Goal: Subscribe to service/newsletter

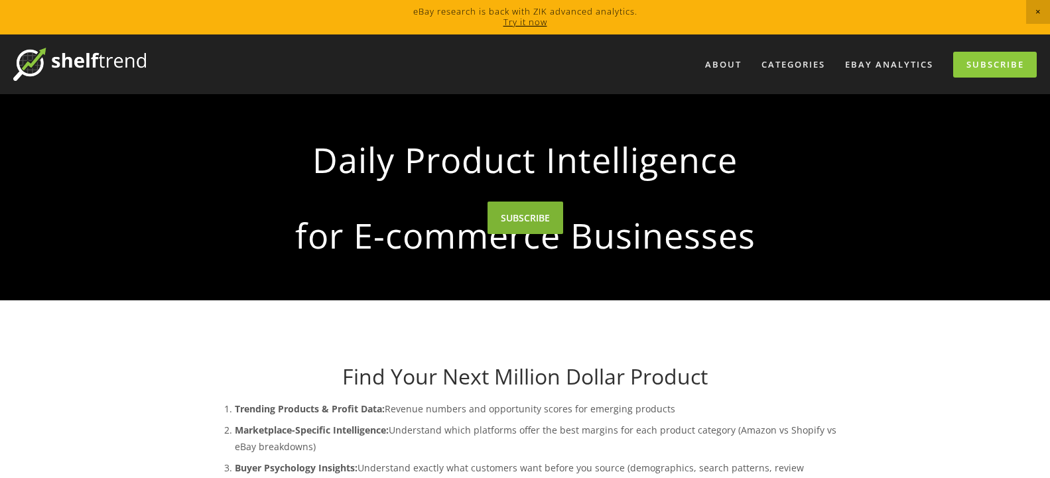
click at [521, 234] on link "SUBSCRIBE" at bounding box center [526, 218] width 76 height 33
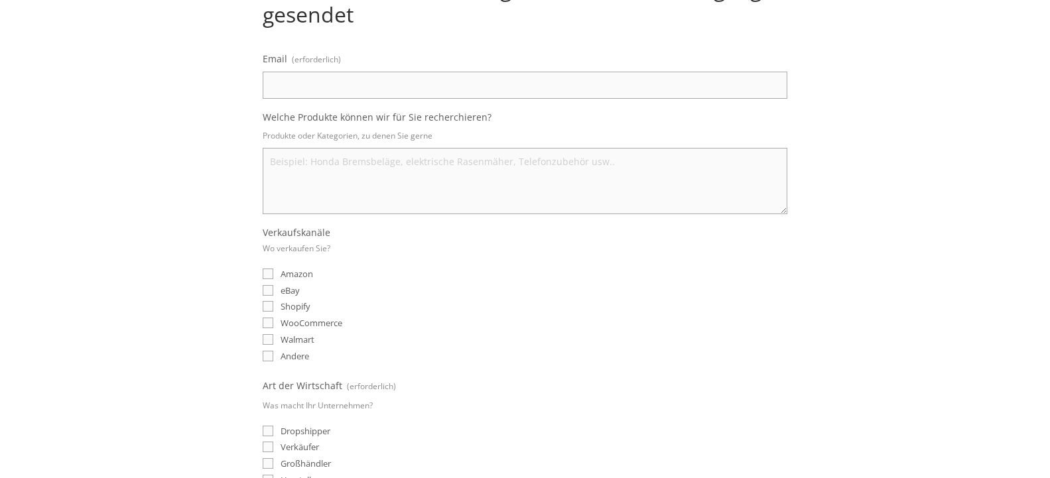
scroll to position [203, 0]
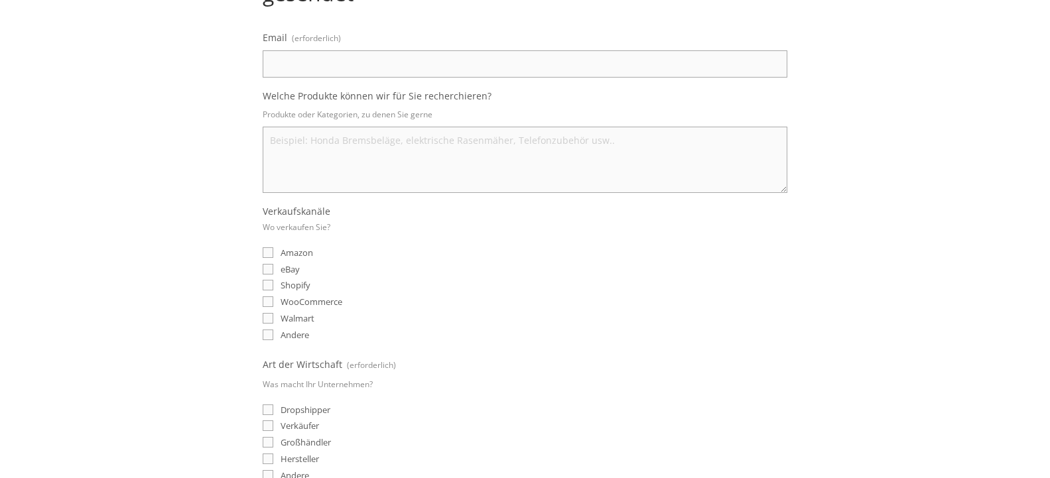
drag, startPoint x: 269, startPoint y: 271, endPoint x: 322, endPoint y: 263, distance: 53.7
click at [269, 270] on input "eBay" at bounding box center [268, 269] width 11 height 11
checkbox input "true"
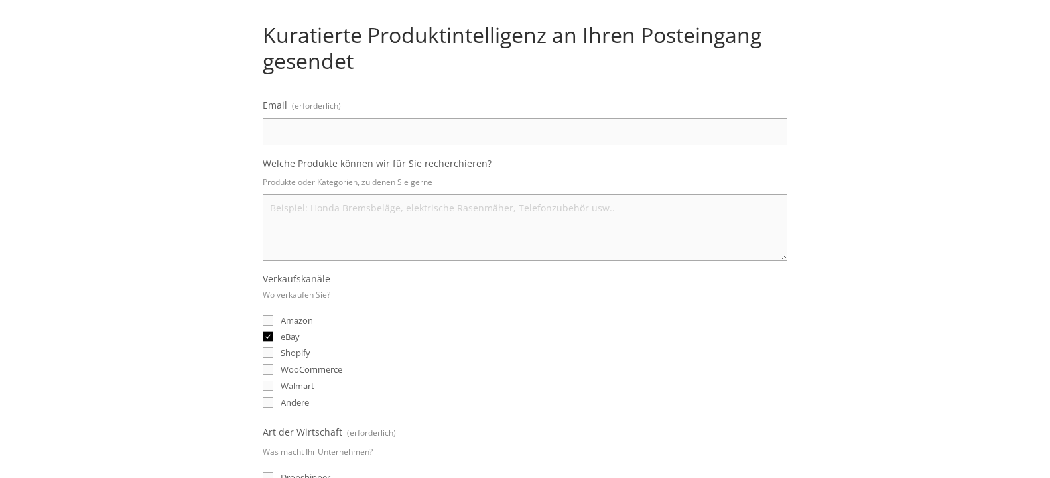
click at [391, 136] on input "Email (erforderlich)" at bounding box center [525, 131] width 525 height 27
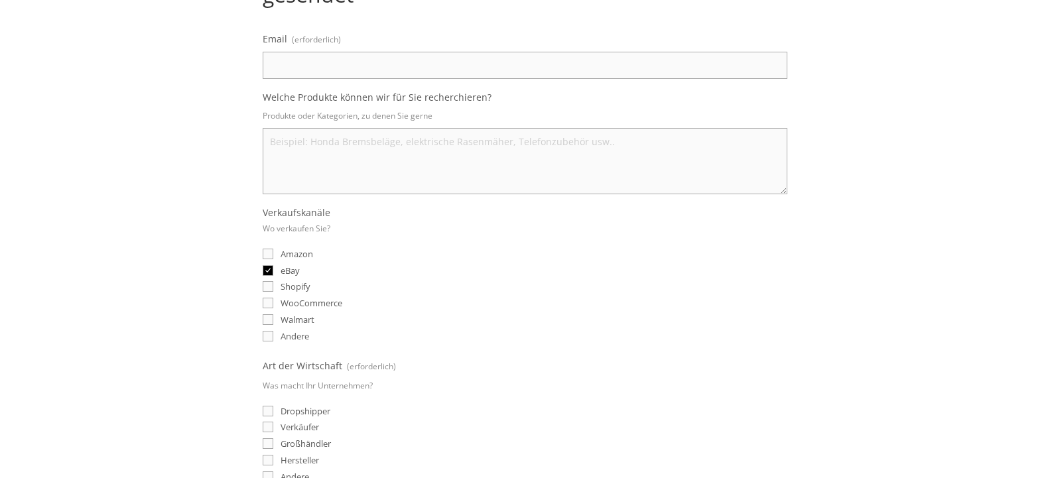
scroll to position [0, 0]
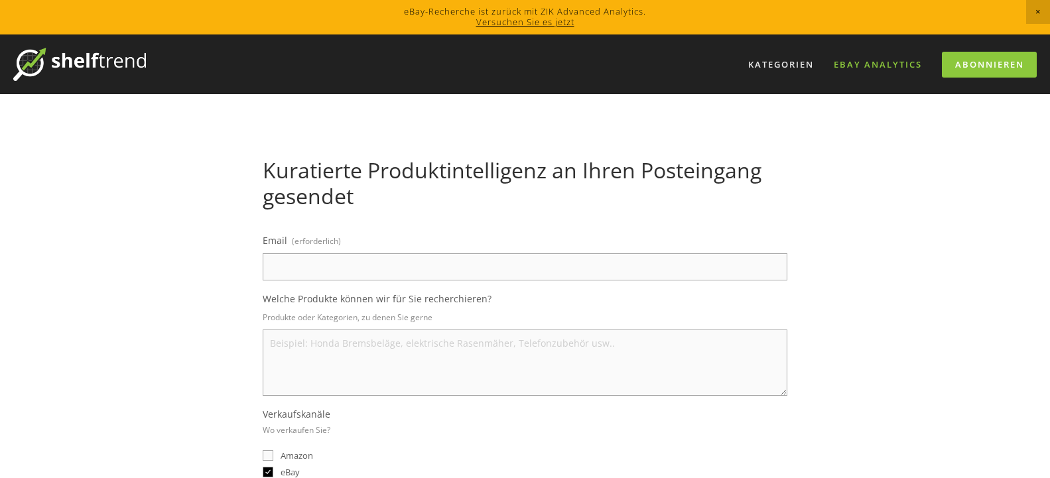
click at [865, 67] on link "eBay Analytics" at bounding box center [877, 65] width 105 height 22
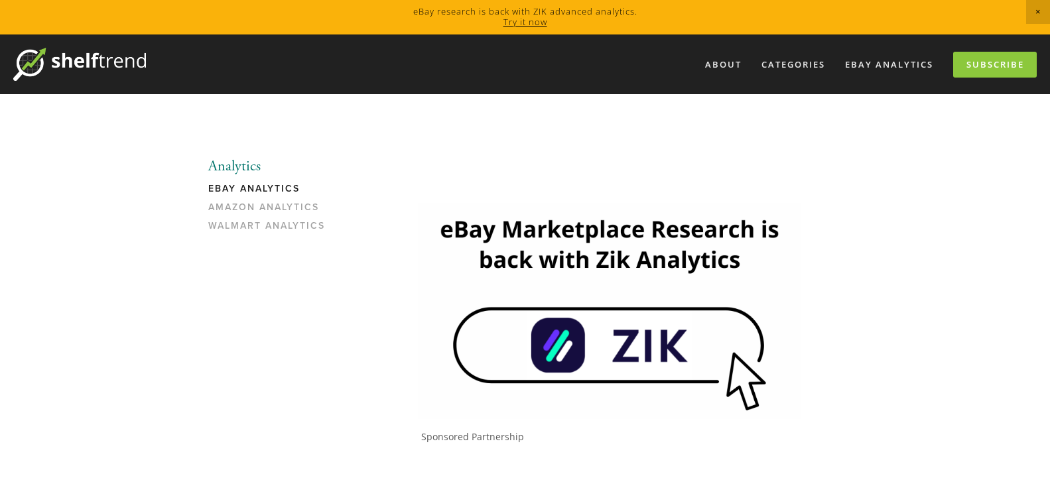
click at [74, 56] on img at bounding box center [79, 64] width 133 height 33
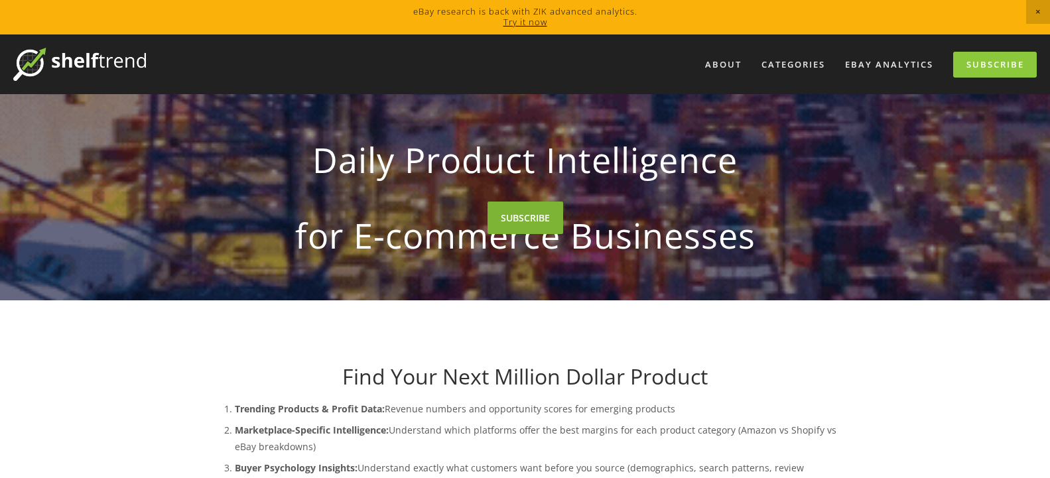
click at [515, 234] on link "SUBSCRIBE" at bounding box center [526, 218] width 76 height 33
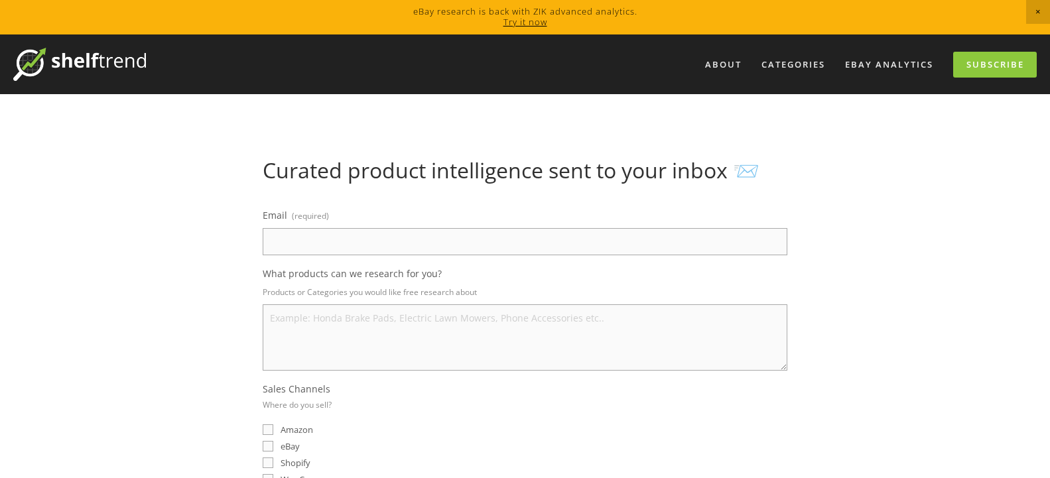
click at [450, 244] on input "Email (required)" at bounding box center [525, 241] width 525 height 27
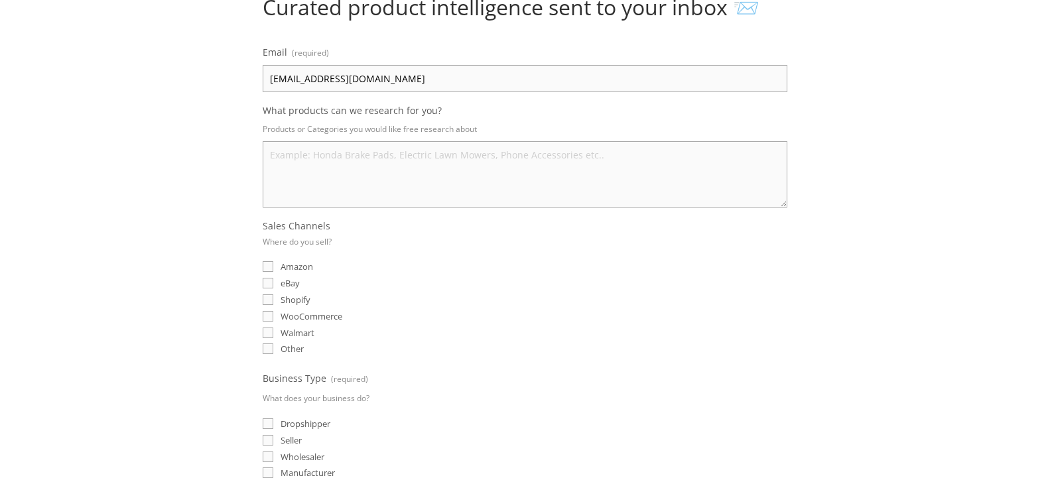
scroll to position [203, 0]
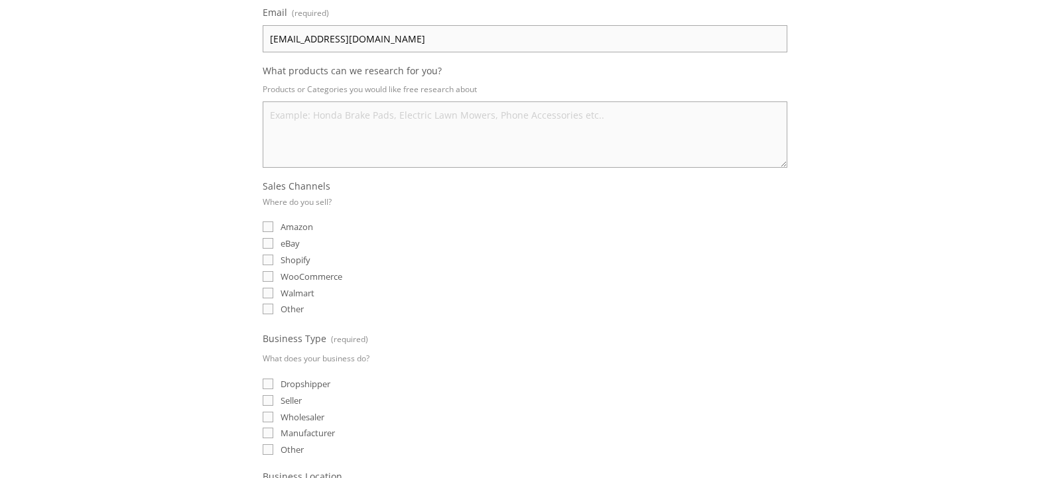
type input "[EMAIL_ADDRESS][DOMAIN_NAME]"
click at [268, 246] on input "eBay" at bounding box center [268, 243] width 11 height 11
checkbox input "true"
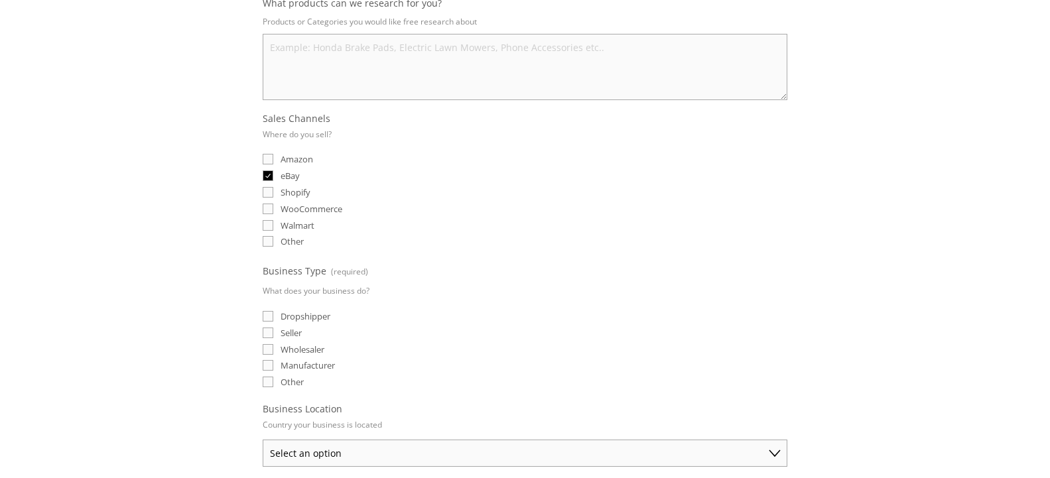
click at [270, 318] on input "Dropshipper" at bounding box center [268, 316] width 11 height 11
checkbox input "true"
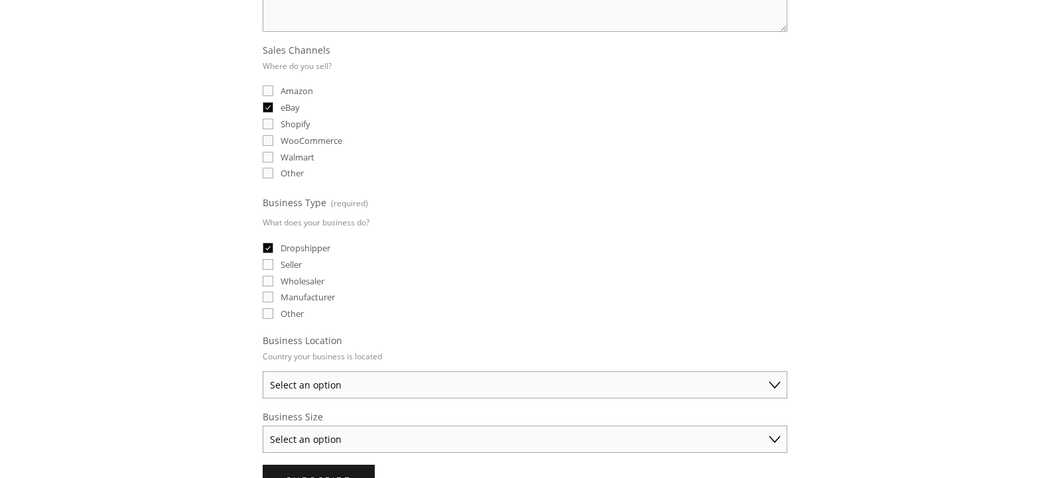
scroll to position [474, 0]
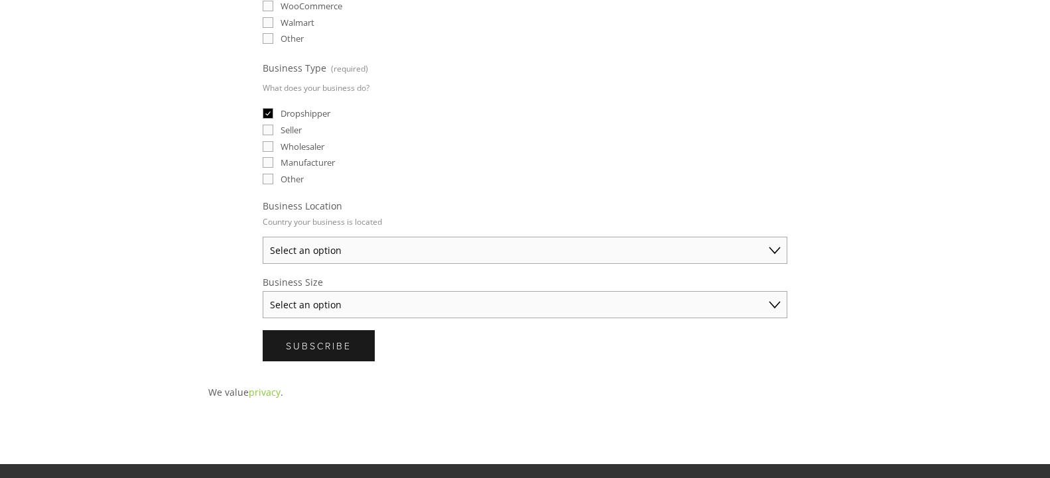
click at [263, 237] on select "Select an option [GEOGRAPHIC_DATA] [GEOGRAPHIC_DATA] [GEOGRAPHIC_DATA] [GEOGRAP…" at bounding box center [525, 250] width 525 height 27
select select "[GEOGRAPHIC_DATA]"
click option "[GEOGRAPHIC_DATA]" at bounding box center [0, 0] width 0 height 0
click at [263, 291] on select "Select an option Solo Merchant (under $50K annual sales) Small Business ($50K -…" at bounding box center [525, 304] width 525 height 27
select select "Solo Merchant (under $50K annual sales)"
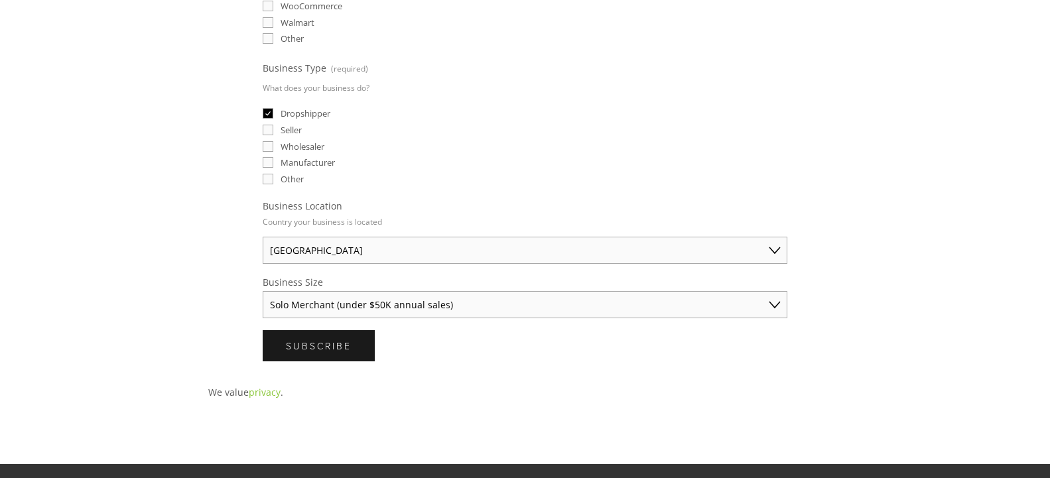
click option "Solo Merchant (under $50K annual sales)" at bounding box center [0, 0] width 0 height 0
click at [263, 291] on select "Solo Merchant (under $50K annual sales) Small Business ($50K - $250K annual sal…" at bounding box center [525, 304] width 525 height 27
click at [440, 302] on select "Solo Merchant (under $50K annual sales) Small Business ($50K - $250K annual sal…" at bounding box center [525, 304] width 525 height 27
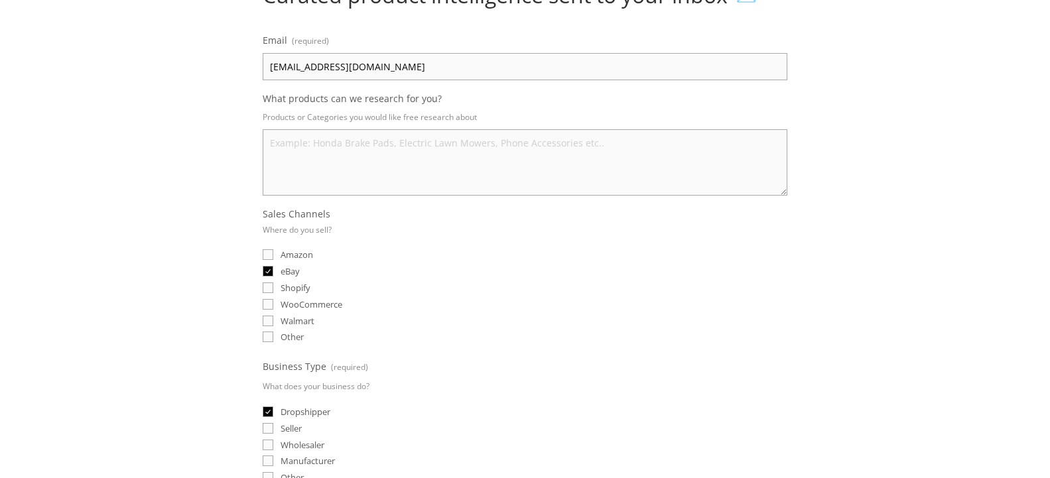
scroll to position [135, 0]
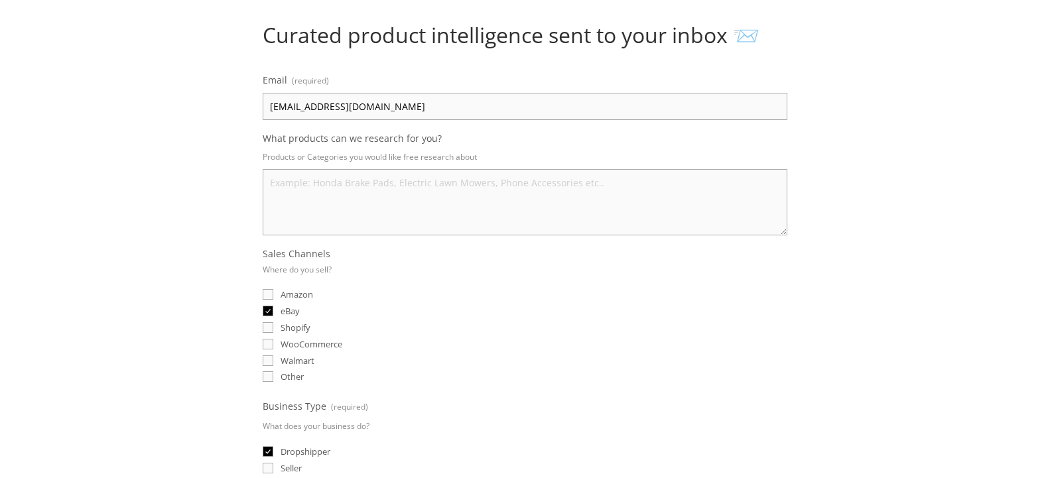
click at [308, 180] on textarea "What products can we research for you?" at bounding box center [525, 202] width 525 height 66
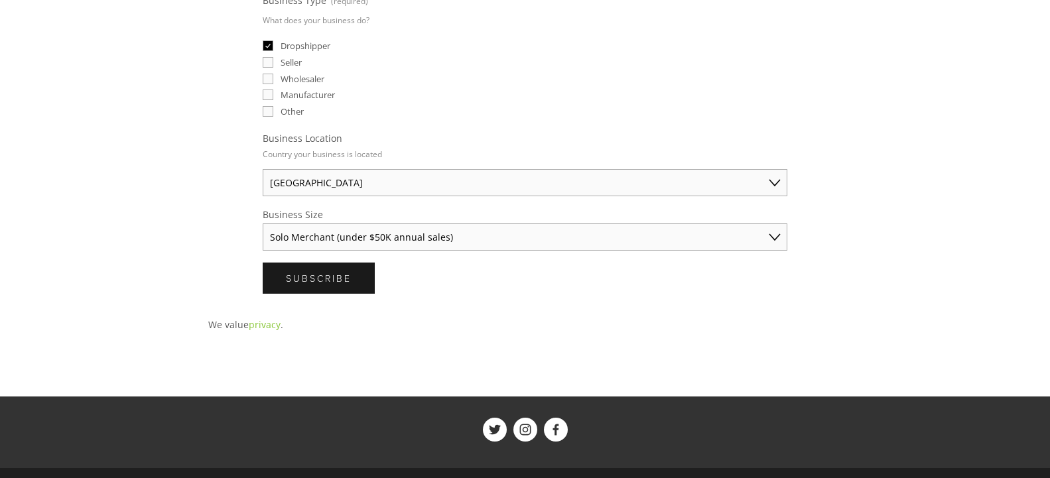
scroll to position [609, 0]
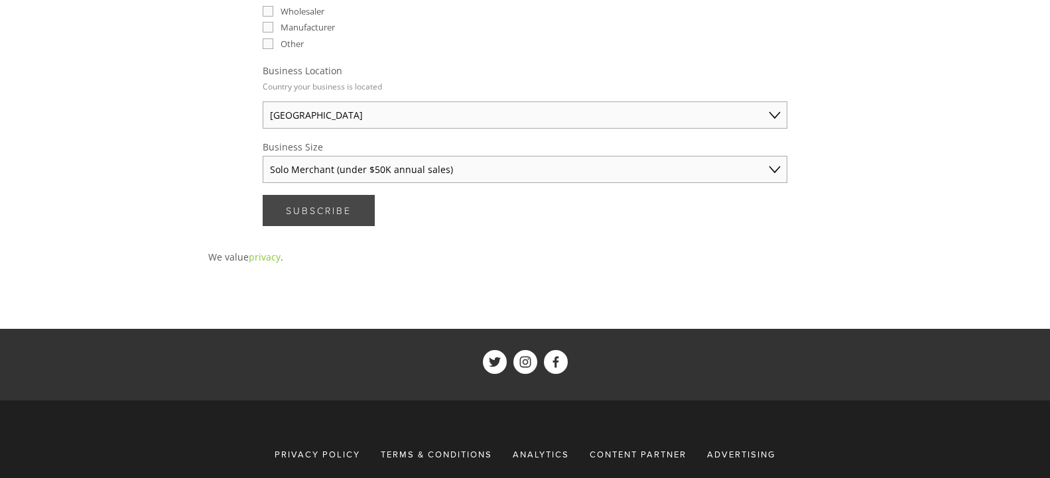
type textarea "Küche, handwerk, wellness"
click at [312, 220] on button "Subscribe Subscribe" at bounding box center [319, 210] width 112 height 31
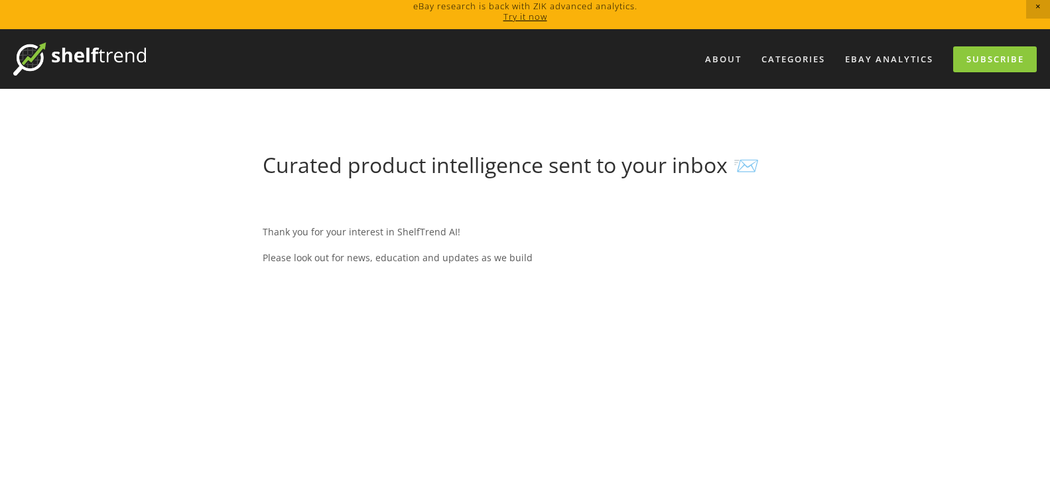
scroll to position [0, 0]
